Goal: Transaction & Acquisition: Purchase product/service

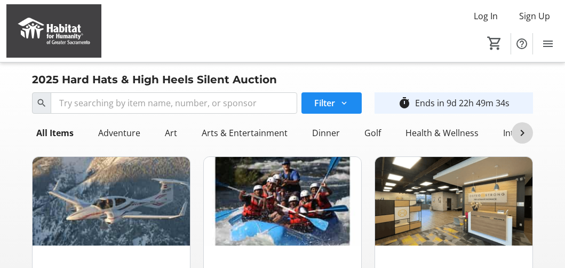
click at [523, 133] on mat-icon at bounding box center [522, 132] width 13 height 13
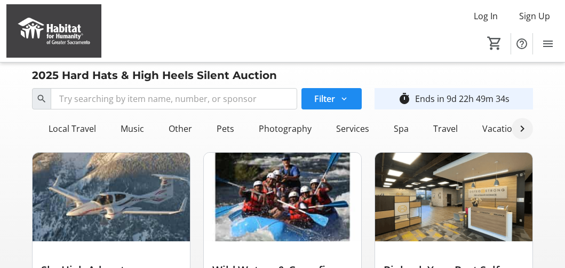
scroll to position [0, 796]
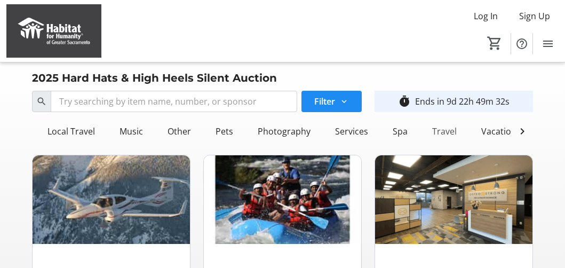
click at [433, 127] on div "Travel" at bounding box center [444, 131] width 33 height 21
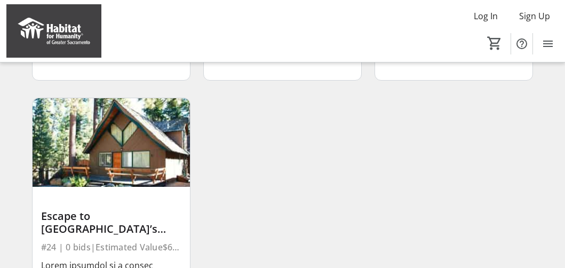
scroll to position [332, 0]
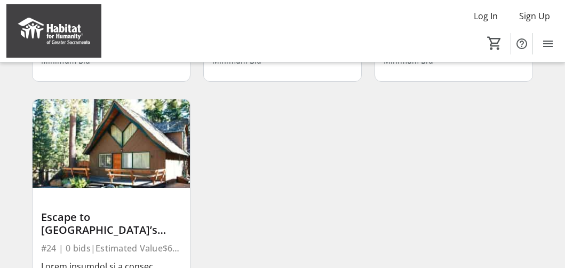
click at [123, 156] on img at bounding box center [111, 143] width 157 height 89
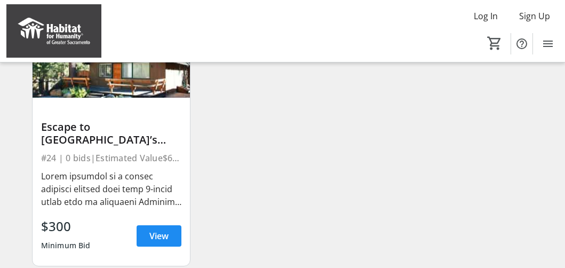
scroll to position [452, 0]
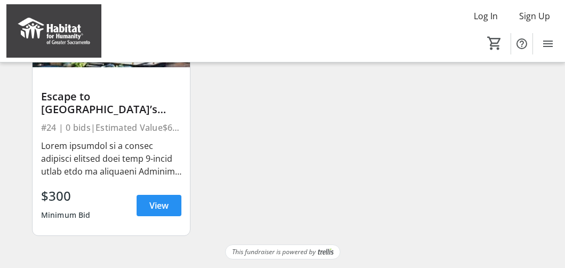
click at [157, 205] on span "View" at bounding box center [158, 205] width 19 height 13
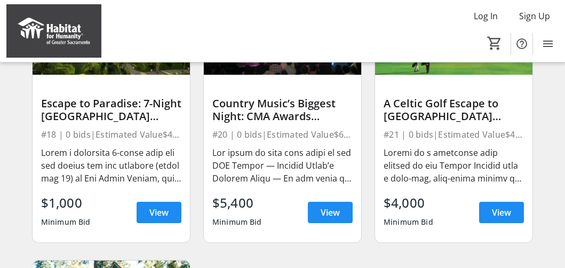
scroll to position [170, 0]
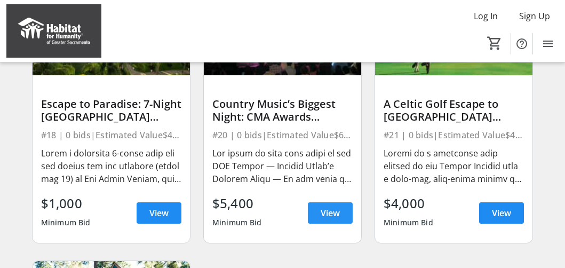
click at [322, 211] on span "View" at bounding box center [330, 213] width 19 height 13
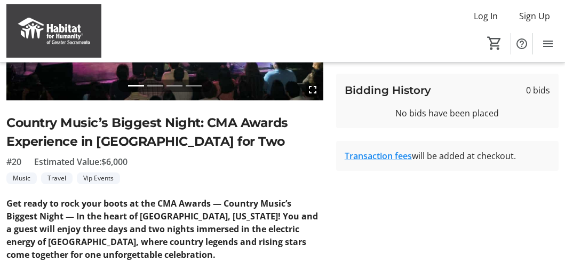
scroll to position [178, 0]
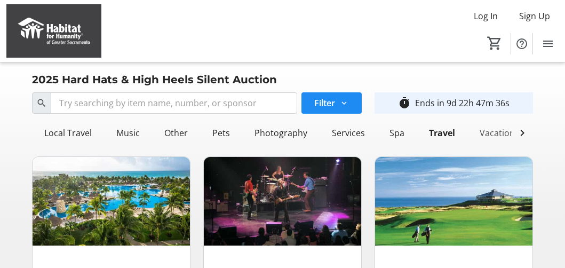
click at [492, 134] on div "Vacations" at bounding box center [499, 132] width 48 height 21
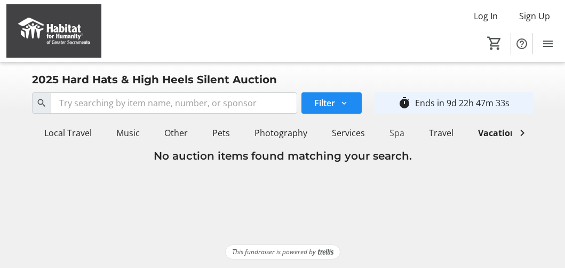
click at [386, 135] on div "Spa" at bounding box center [396, 132] width 23 height 21
click at [333, 136] on div "Services" at bounding box center [349, 132] width 42 height 21
click at [117, 132] on div "Music" at bounding box center [128, 132] width 32 height 21
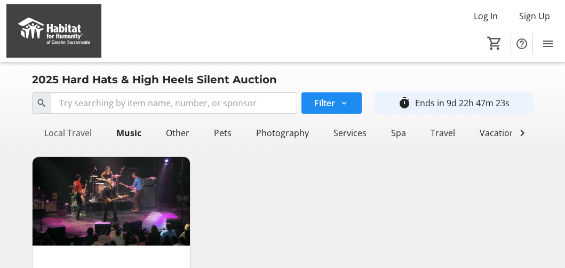
click at [65, 134] on div "Local Travel" at bounding box center [68, 132] width 56 height 21
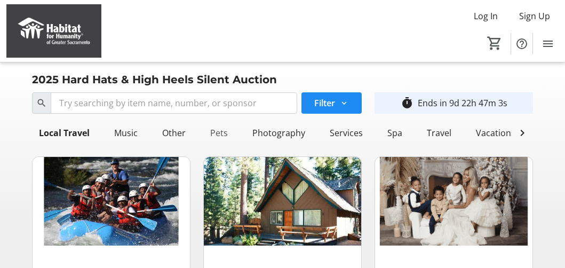
click at [208, 132] on div "Pets" at bounding box center [219, 132] width 26 height 21
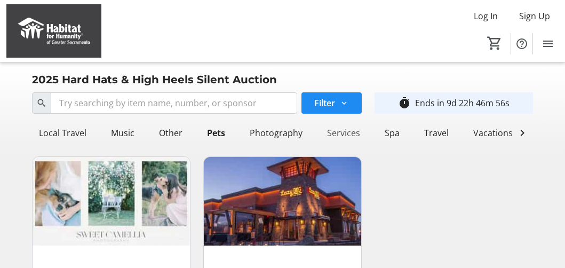
click at [337, 133] on div "Services" at bounding box center [344, 132] width 42 height 21
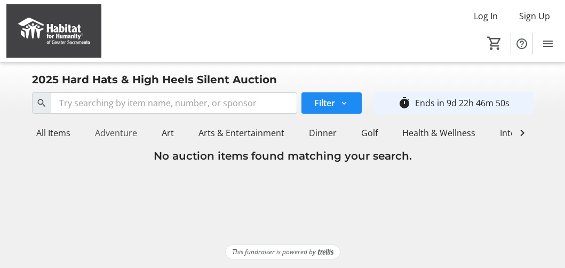
click at [122, 131] on div "Adventure" at bounding box center [116, 132] width 51 height 21
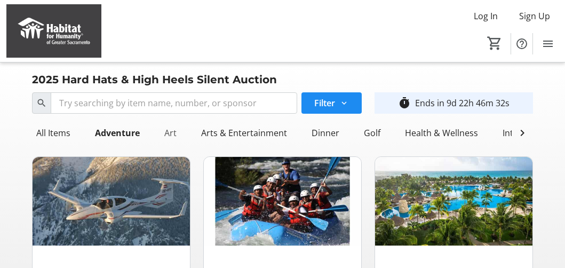
click at [171, 133] on div "Art" at bounding box center [170, 132] width 21 height 21
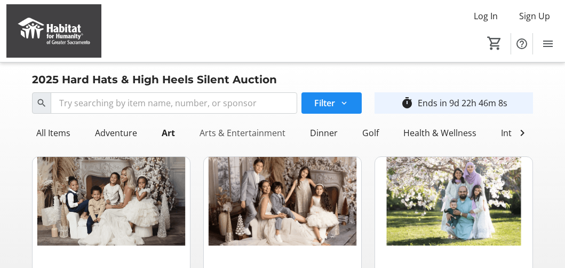
click at [233, 134] on div "Arts & Entertainment" at bounding box center [242, 132] width 94 height 21
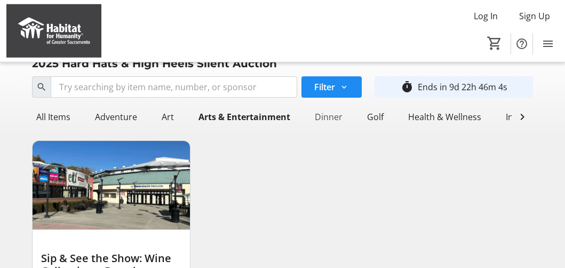
scroll to position [14, 0]
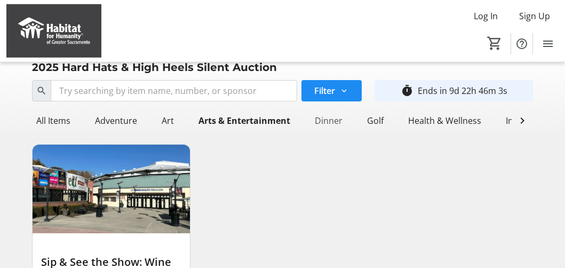
click at [326, 120] on div "Dinner" at bounding box center [329, 120] width 36 height 21
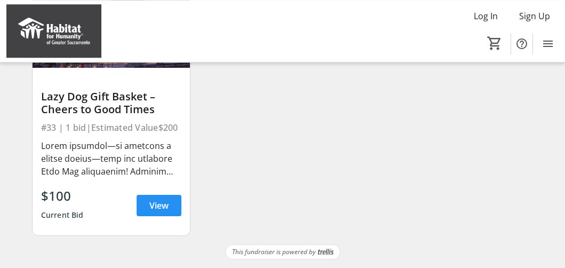
scroll to position [178, 0]
click at [159, 204] on span "View" at bounding box center [158, 205] width 19 height 13
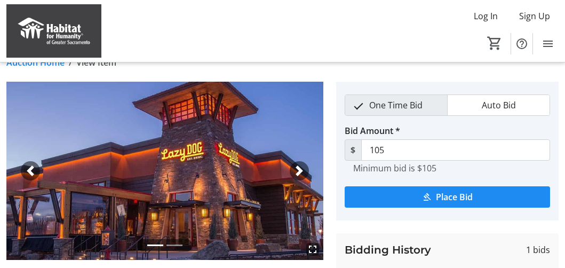
scroll to position [28, 0]
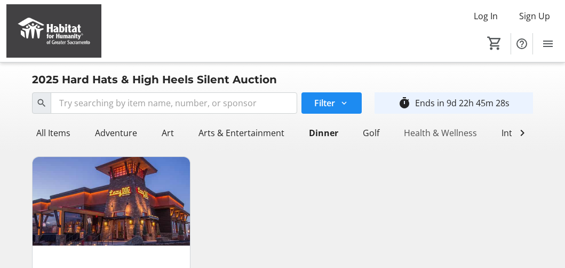
click at [427, 132] on div "Health & Wellness" at bounding box center [441, 132] width 82 height 21
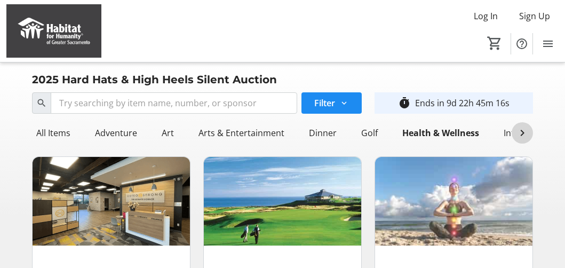
click at [523, 132] on mat-icon at bounding box center [522, 132] width 13 height 13
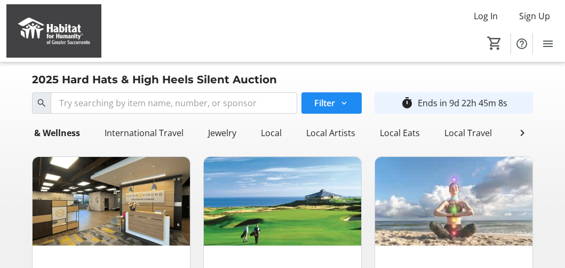
scroll to position [0, 382]
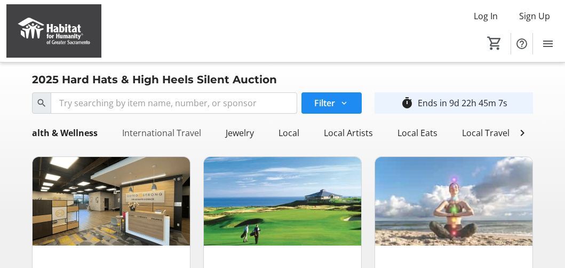
click at [147, 133] on div "International Travel" at bounding box center [162, 132] width 88 height 21
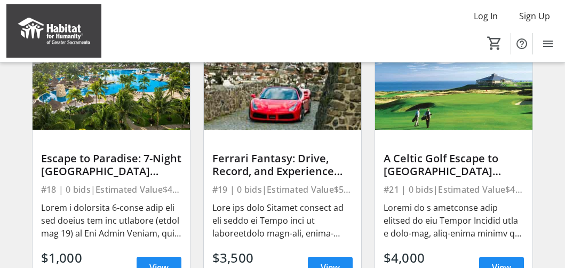
scroll to position [116, 0]
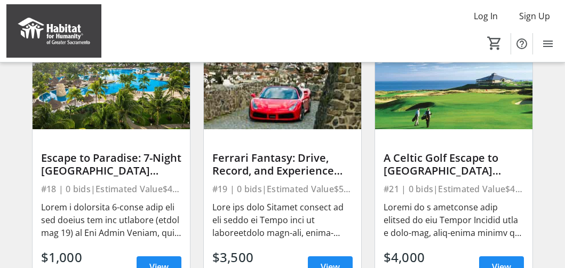
click at [242, 144] on div at bounding box center [282, 137] width 140 height 16
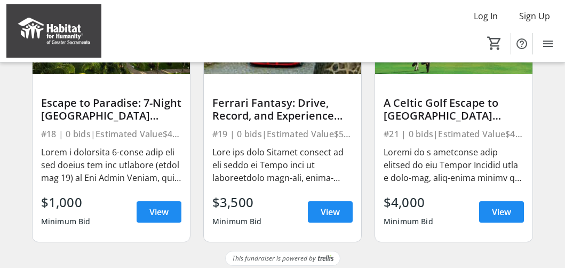
scroll to position [178, 0]
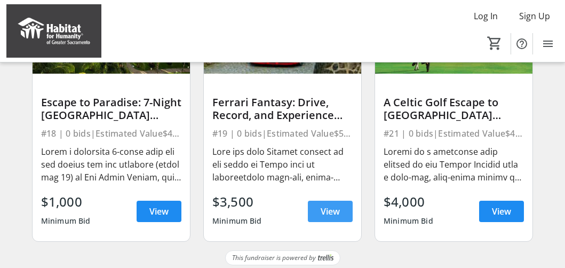
click at [332, 205] on link "View" at bounding box center [330, 211] width 45 height 21
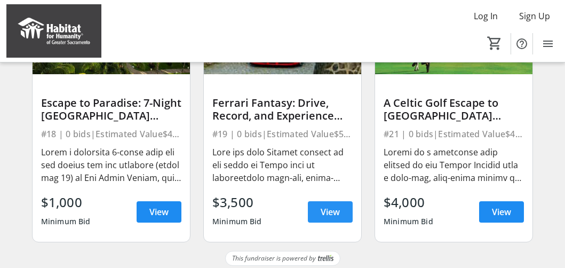
scroll to position [174, 0]
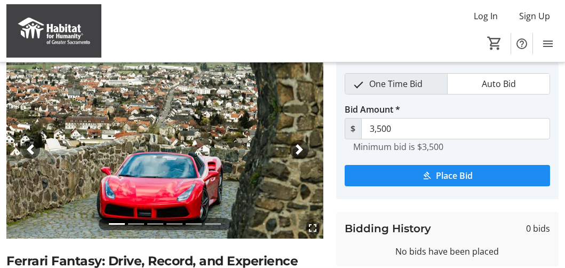
scroll to position [43, 0]
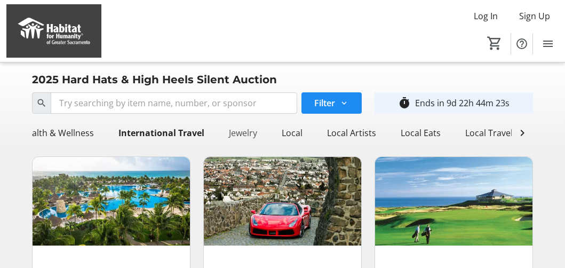
click at [239, 133] on div "Jewelry" at bounding box center [243, 132] width 37 height 21
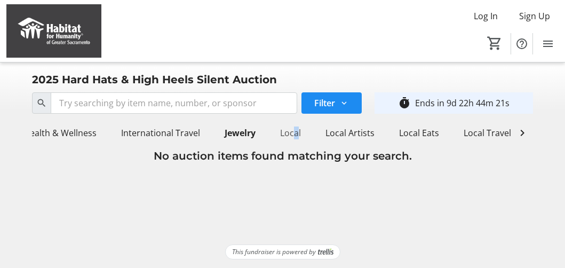
click at [285, 134] on div "Local" at bounding box center [290, 132] width 29 height 21
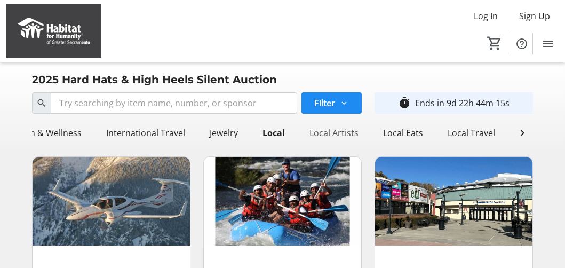
click at [340, 133] on div "Local Artists" at bounding box center [334, 132] width 58 height 21
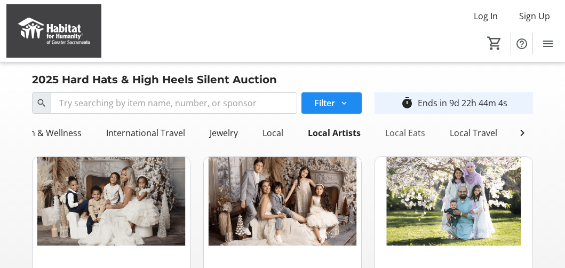
click at [402, 133] on div "Local Eats" at bounding box center [405, 132] width 49 height 21
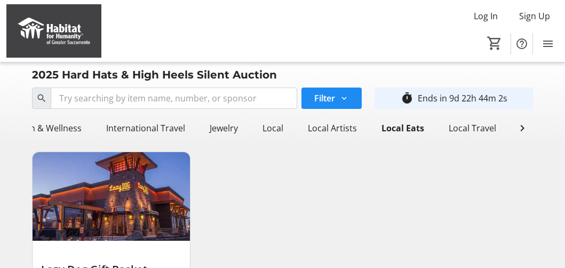
scroll to position [6, 0]
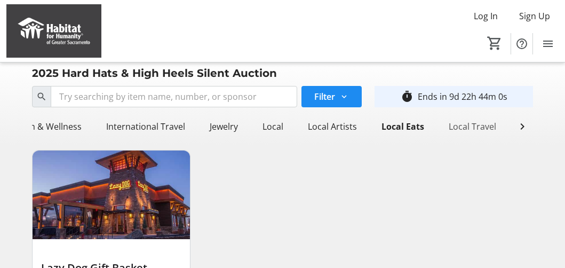
click at [480, 125] on div "Local Travel" at bounding box center [472, 126] width 56 height 21
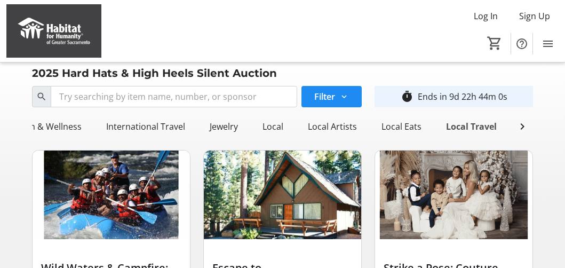
scroll to position [10, 0]
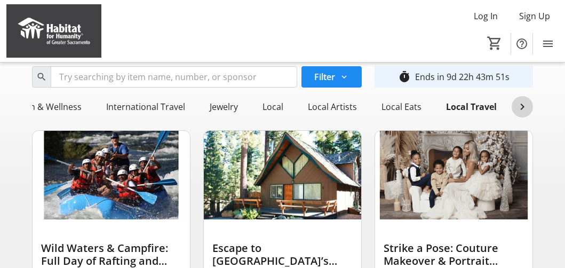
click at [522, 108] on mat-icon at bounding box center [522, 106] width 13 height 13
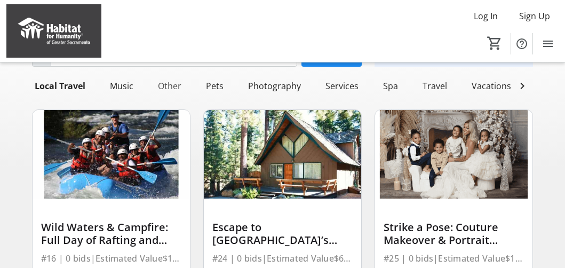
scroll to position [0, 806]
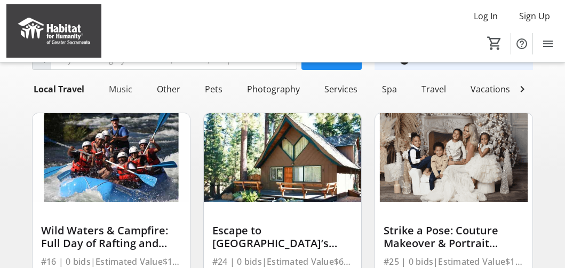
click at [116, 84] on div "Music" at bounding box center [121, 88] width 32 height 21
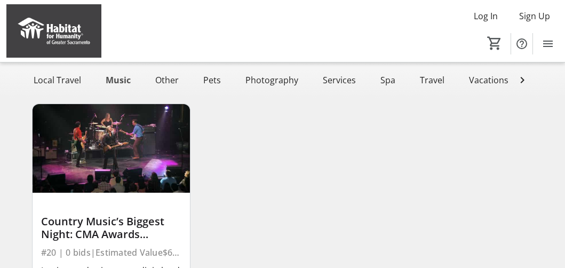
scroll to position [47, 0]
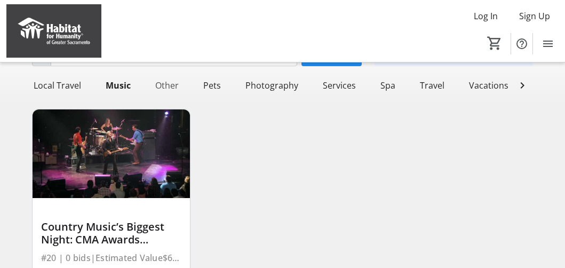
click at [158, 84] on div "Other" at bounding box center [167, 85] width 32 height 21
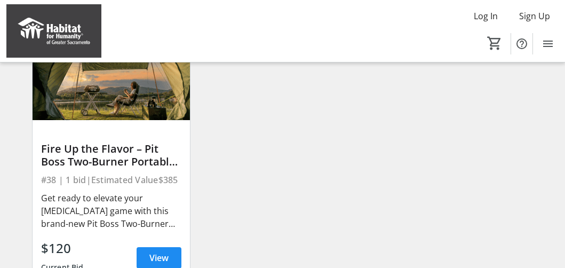
scroll to position [125, 0]
click at [125, 100] on img at bounding box center [111, 76] width 157 height 89
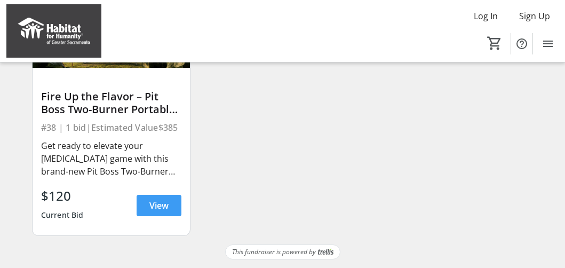
scroll to position [174, 0]
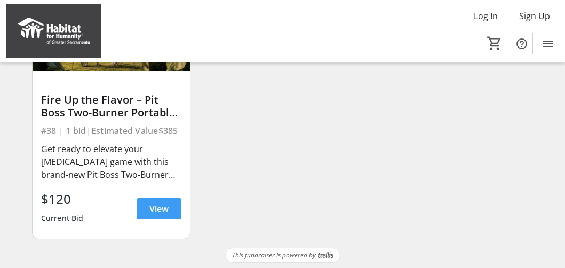
click at [156, 204] on span "View" at bounding box center [158, 208] width 19 height 13
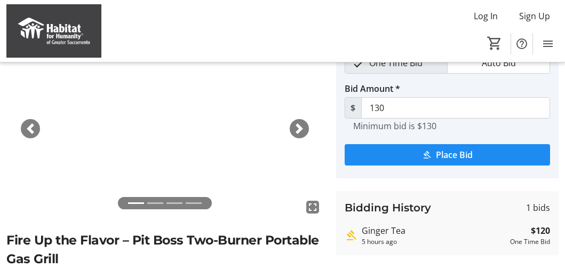
scroll to position [60, 0]
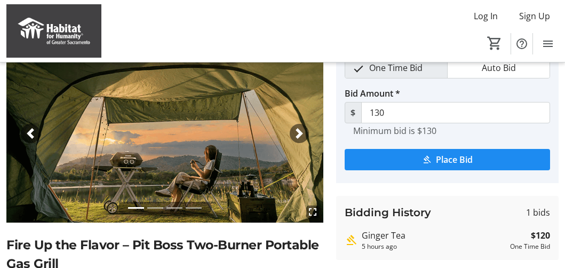
click at [298, 129] on div "Next" at bounding box center [299, 133] width 19 height 19
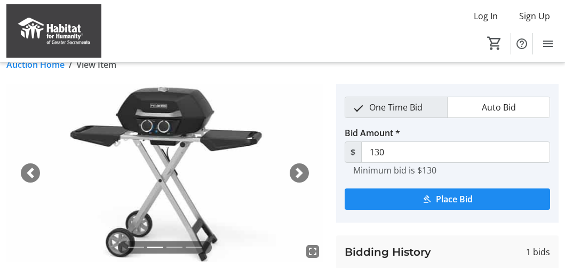
scroll to position [14, 0]
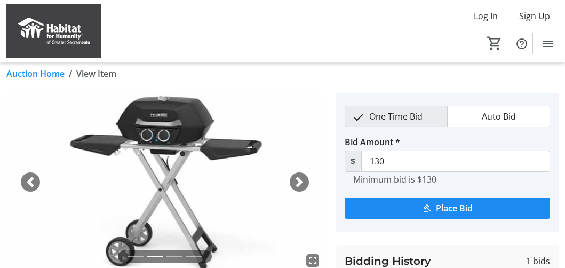
click at [299, 175] on div "Next" at bounding box center [299, 181] width 19 height 19
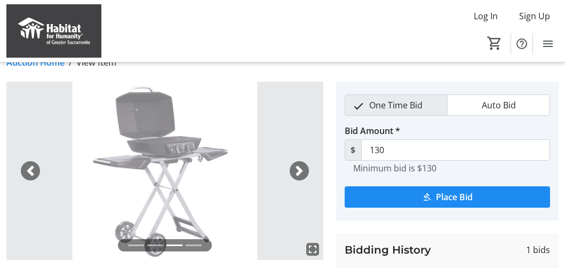
scroll to position [20, 0]
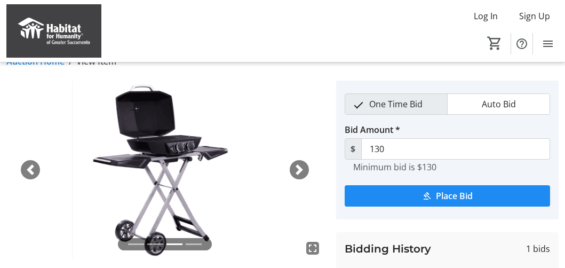
click at [300, 171] on span "button" at bounding box center [299, 169] width 11 height 11
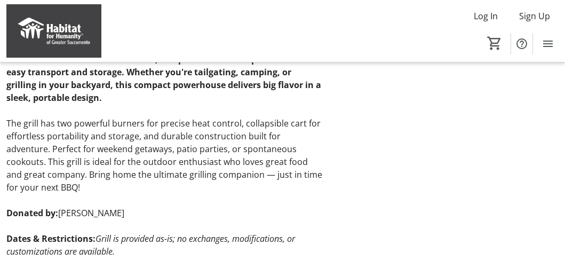
scroll to position [336, 0]
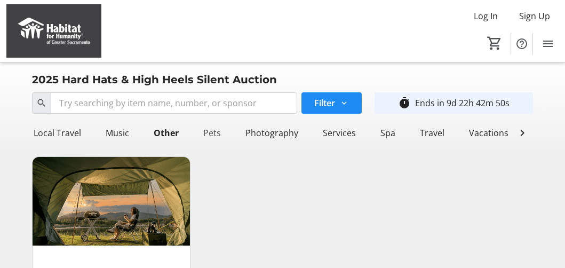
click at [209, 134] on div "Pets" at bounding box center [212, 132] width 26 height 21
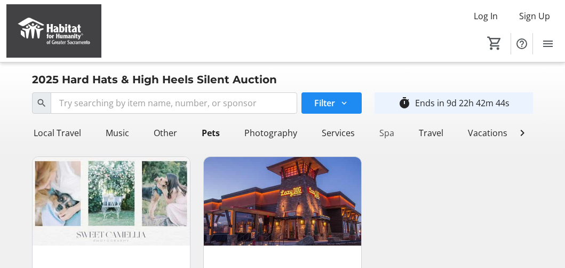
click at [377, 132] on div "Spa" at bounding box center [386, 132] width 23 height 21
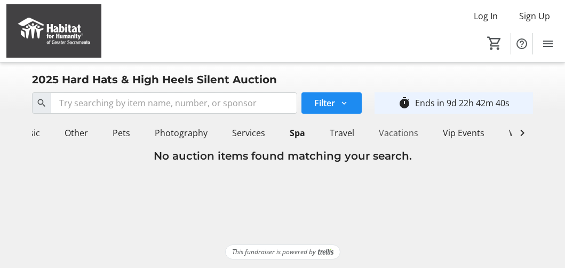
scroll to position [0, 882]
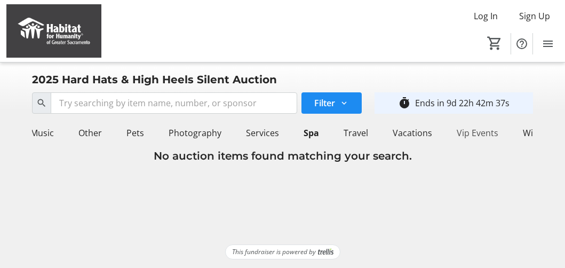
click at [459, 134] on div "Vip Events" at bounding box center [477, 132] width 50 height 21
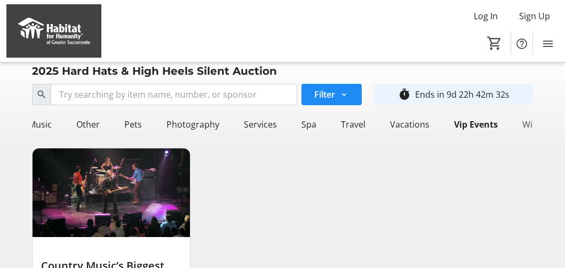
scroll to position [10, 0]
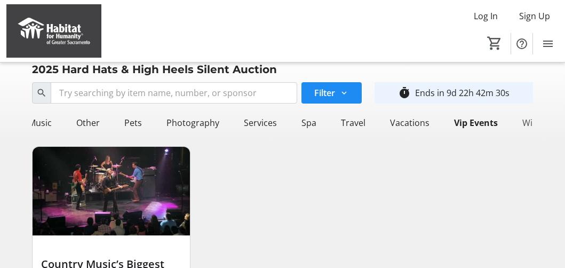
click at [522, 120] on div "Wine" at bounding box center [532, 122] width 29 height 21
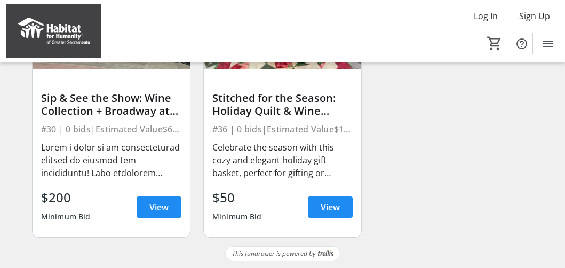
scroll to position [0, 0]
